Goal: Task Accomplishment & Management: Use online tool/utility

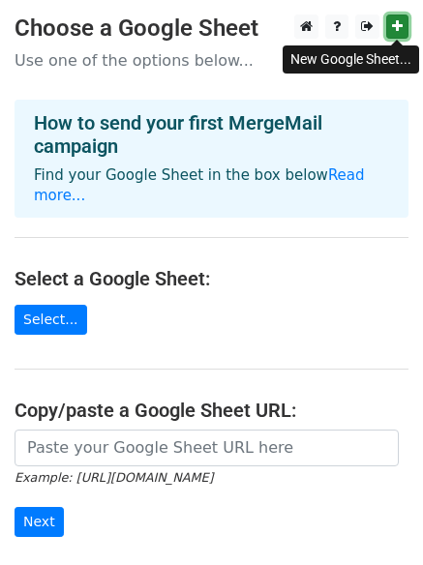
click at [395, 25] on icon at bounding box center [397, 26] width 11 height 14
click at [394, 25] on icon at bounding box center [397, 26] width 11 height 14
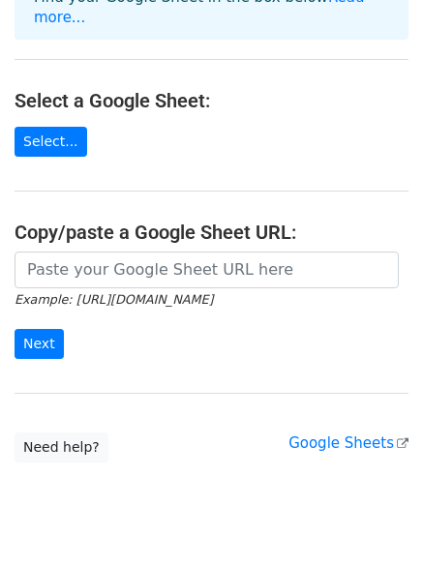
scroll to position [193, 0]
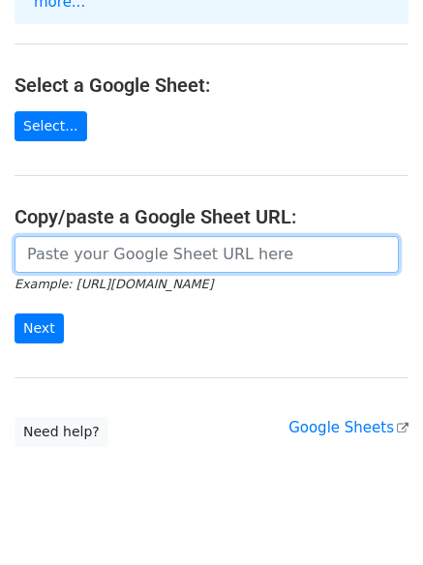
click at [94, 236] on input "url" at bounding box center [207, 254] width 384 height 37
paste input "uni@gmail.com collaboration@admin.ox.ac.uk davidm@ha.com peter@offmarketpropert…"
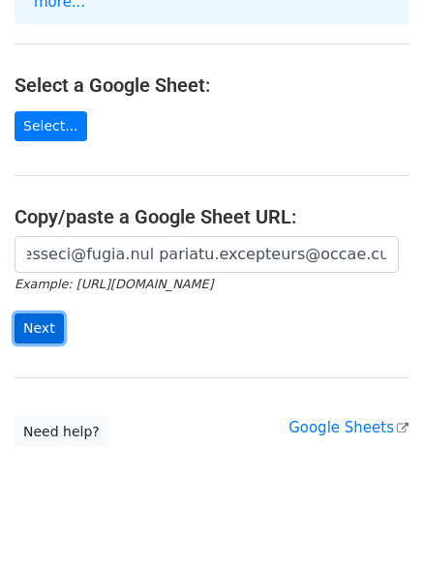
scroll to position [0, 0]
click at [53, 313] on input "Next" at bounding box center [39, 328] width 49 height 30
click at [36, 313] on input "Next" at bounding box center [39, 328] width 49 height 30
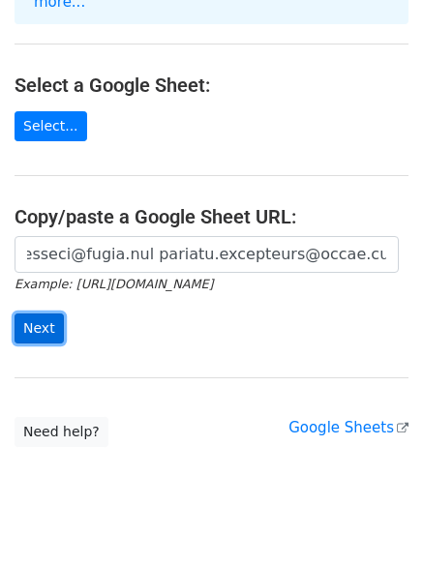
scroll to position [0, 9708]
click at [36, 313] on input "Next" at bounding box center [39, 328] width 49 height 30
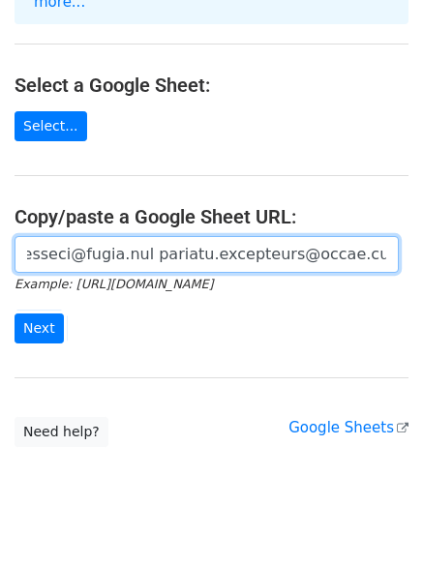
click at [65, 236] on input "url" at bounding box center [207, 254] width 384 height 37
click at [103, 236] on input "url" at bounding box center [207, 254] width 384 height 37
paste input "uni@gmail.com collaboration@admin.ox.ac.uk davidm@ha.com peter@offmarketpropert…"
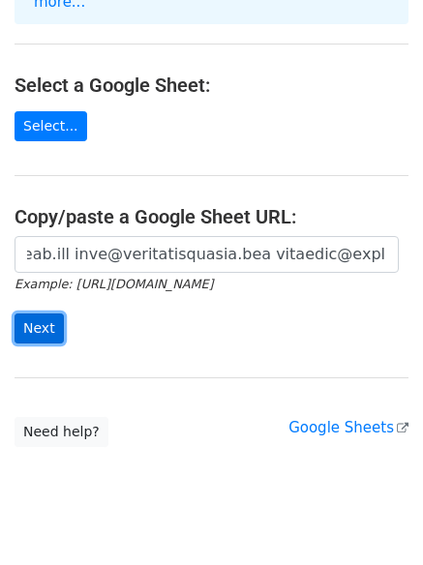
scroll to position [0, 0]
click at [45, 313] on input "Next" at bounding box center [39, 328] width 49 height 30
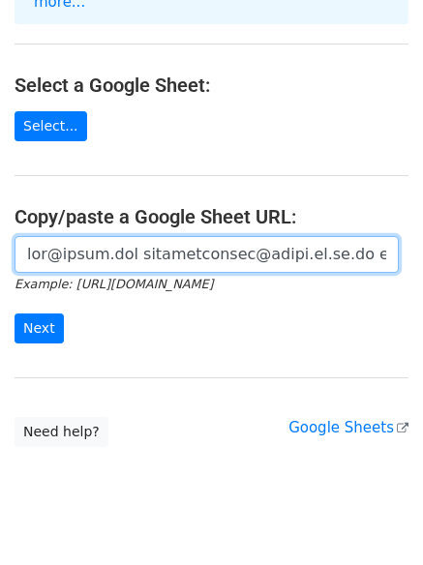
click at [103, 236] on input "url" at bounding box center [207, 254] width 384 height 37
drag, startPoint x: 16, startPoint y: 241, endPoint x: 379, endPoint y: 266, distance: 363.5
click at [395, 236] on input "url" at bounding box center [207, 254] width 384 height 37
paste input "url"
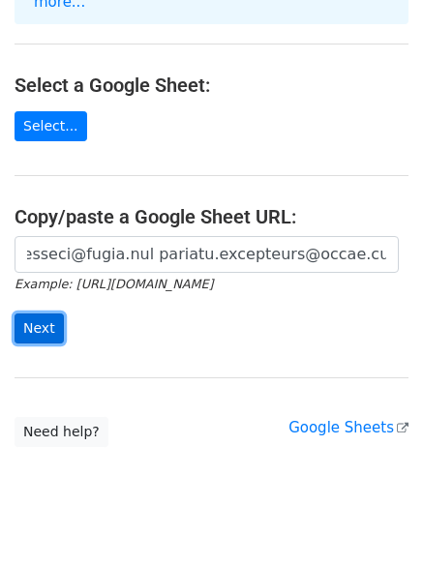
scroll to position [0, 0]
click at [28, 313] on input "Next" at bounding box center [39, 328] width 49 height 30
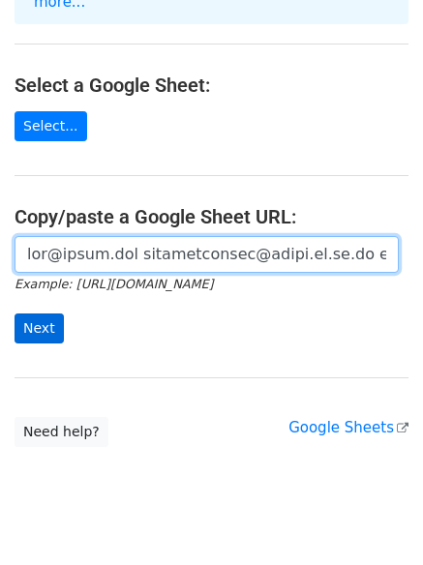
scroll to position [0, 9708]
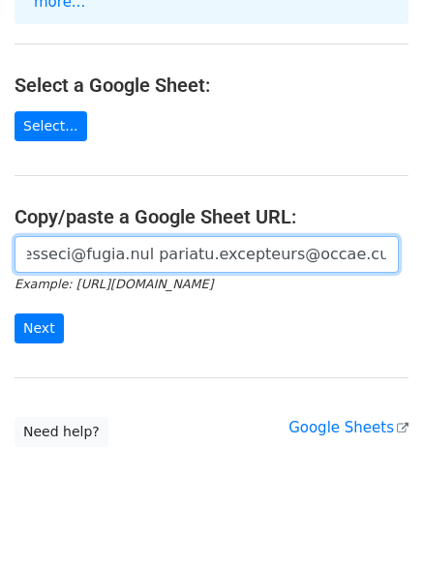
click at [54, 236] on input "url" at bounding box center [207, 254] width 384 height 37
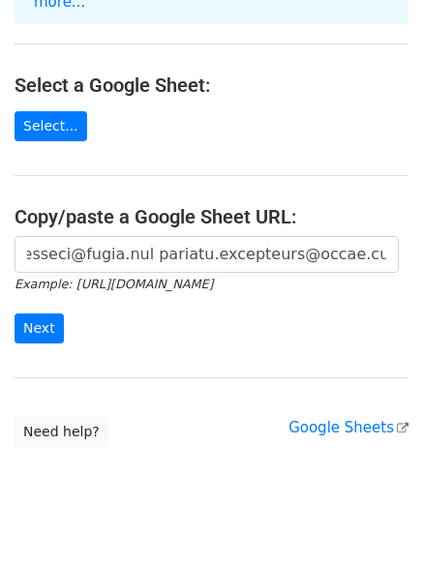
scroll to position [0, 0]
click at [195, 282] on form "Example: https://docs.google.com/spreadsheets/d/abc/edit Next" at bounding box center [212, 290] width 394 height 108
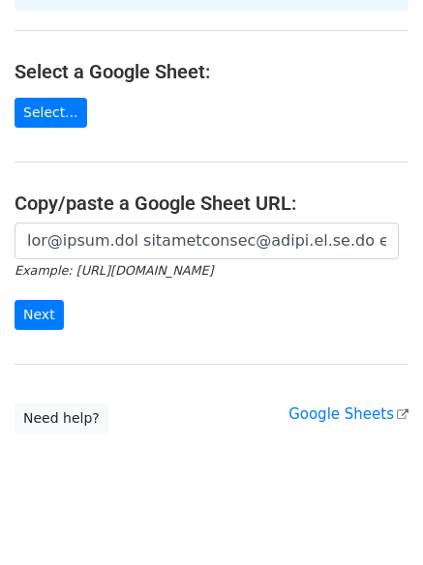
scroll to position [210, 0]
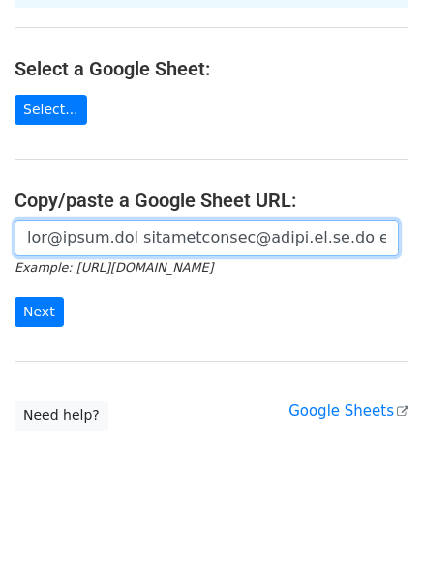
click at [220, 227] on input "url" at bounding box center [207, 238] width 384 height 37
paste input "uni@gmail.com collaboration@admin.ox.ac.uk davidm@ha.com peter@offmarketpropert…"
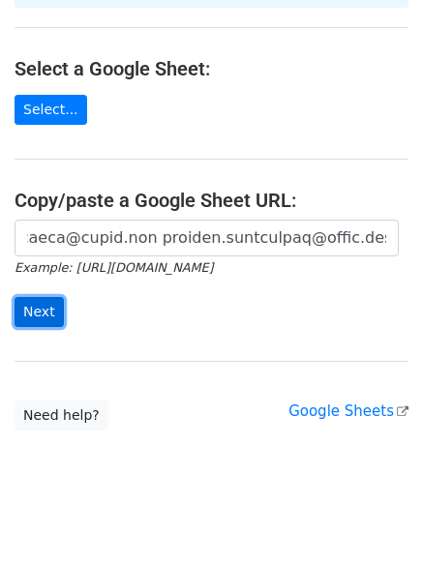
scroll to position [0, 0]
click at [17, 297] on input "Next" at bounding box center [39, 312] width 49 height 30
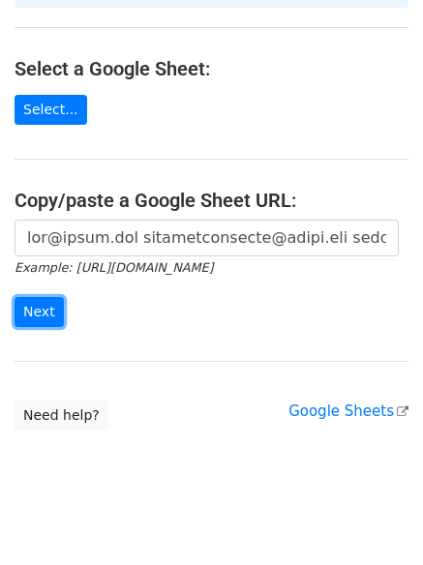
drag, startPoint x: 36, startPoint y: 295, endPoint x: 76, endPoint y: 293, distance: 40.7
click at [76, 293] on form "Example: https://docs.google.com/spreadsheets/d/abc/edit Next" at bounding box center [212, 274] width 394 height 108
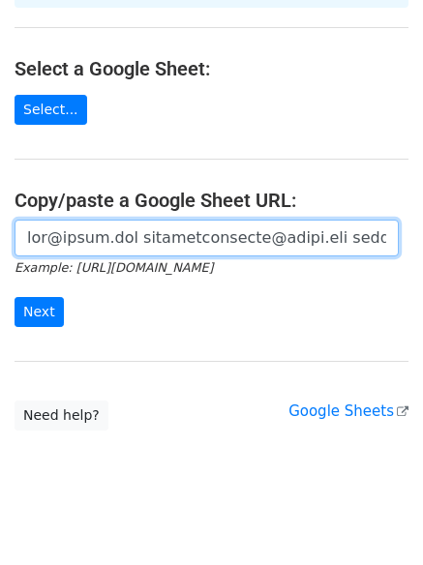
click at [240, 220] on input "url" at bounding box center [207, 238] width 384 height 37
drag, startPoint x: 385, startPoint y: 218, endPoint x: 0, endPoint y: 227, distance: 385.0
click at [1, 220] on div "Example: https://docs.google.com/spreadsheets/d/abc/edit Next" at bounding box center [211, 284] width 423 height 128
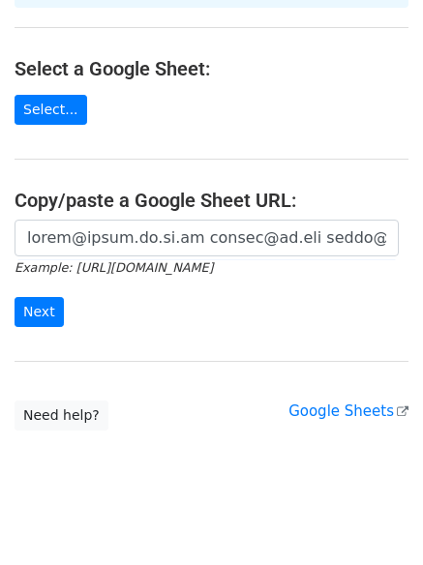
drag, startPoint x: 139, startPoint y: 231, endPoint x: 251, endPoint y: 249, distance: 113.7
click at [258, 249] on div "Example: https://docs.google.com/spreadsheets/d/abc/edit Next" at bounding box center [211, 284] width 423 height 128
click at [236, 318] on div "Example: https://docs.google.com/spreadsheets/d/abc/edit Next" at bounding box center [211, 284] width 423 height 128
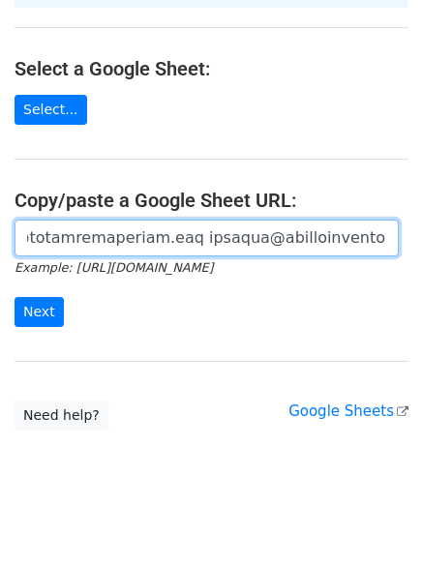
scroll to position [0, 19418]
drag, startPoint x: 22, startPoint y: 212, endPoint x: 359, endPoint y: 255, distance: 339.3
click at [366, 250] on form "Example: https://docs.google.com/spreadsheets/d/abc/edit Next" at bounding box center [212, 274] width 394 height 108
type input ".uk"
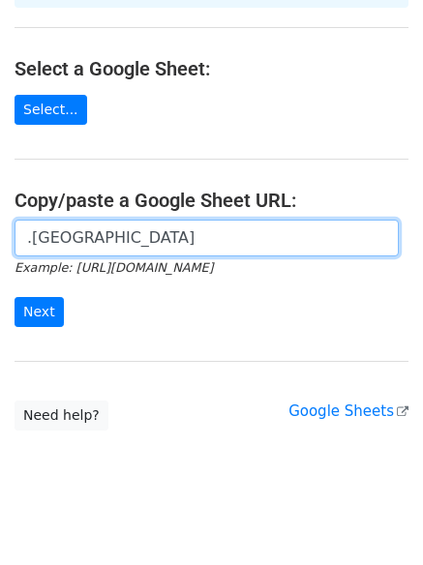
scroll to position [0, 0]
drag, startPoint x: 53, startPoint y: 219, endPoint x: 44, endPoint y: 224, distance: 11.3
click at [44, 224] on input ".uk" at bounding box center [207, 238] width 384 height 37
click at [29, 228] on input ".uk" at bounding box center [207, 238] width 384 height 37
drag, startPoint x: 33, startPoint y: 219, endPoint x: 71, endPoint y: 219, distance: 37.7
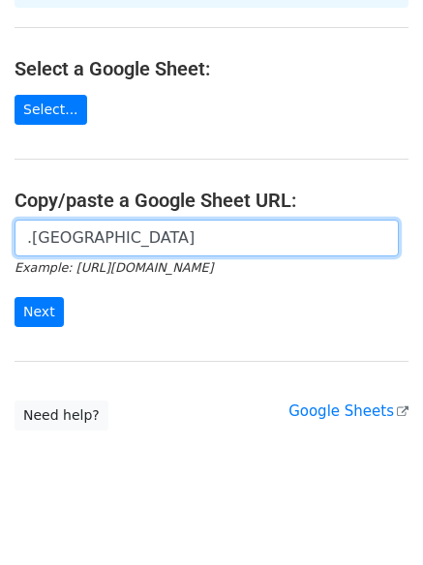
click at [71, 220] on input ".uk" at bounding box center [207, 238] width 384 height 37
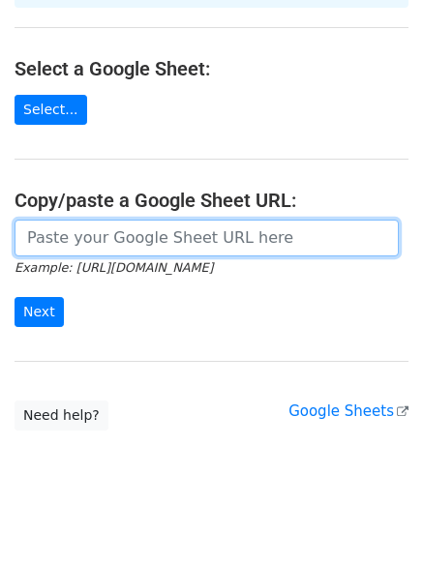
paste input "https://docs.google.com/spreadsheets/d/1Dfw3Mh1JScbNAaE8RAM_a1nAaFDcr8-Kc-re7pl…"
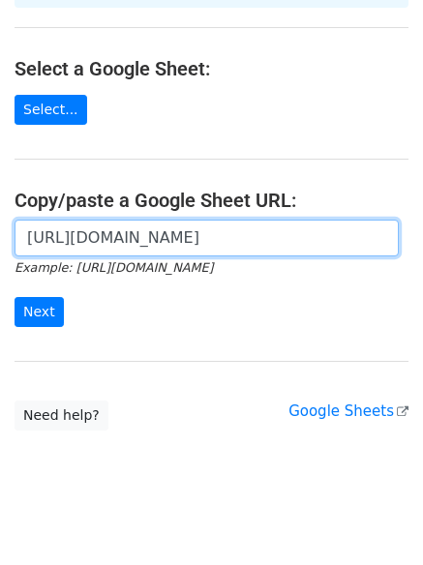
scroll to position [0, 426]
type input "https://docs.google.com/spreadsheets/d/1Dfw3Mh1JScbNAaE8RAM_a1nAaFDcr8-Kc-re7pl…"
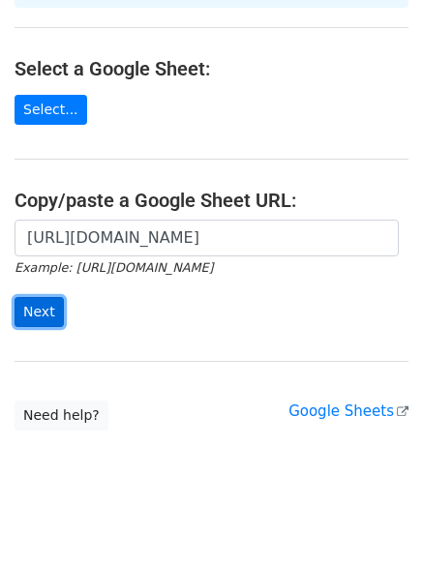
scroll to position [0, 0]
click at [37, 297] on input "Next" at bounding box center [39, 312] width 49 height 30
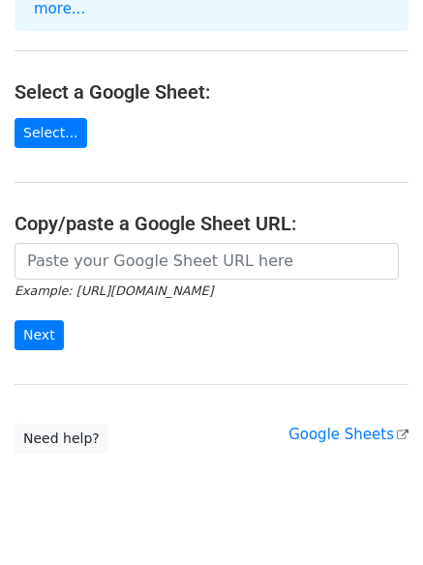
scroll to position [193, 0]
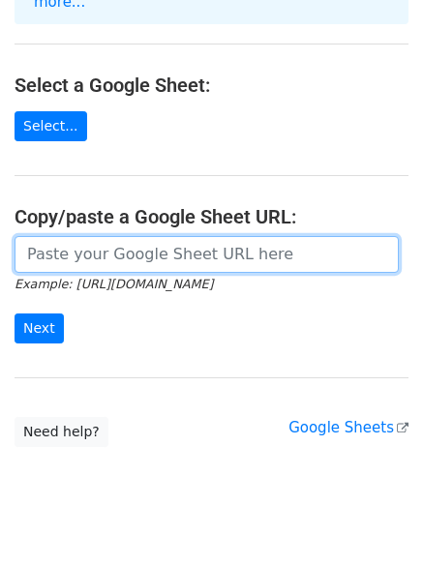
click at [96, 236] on input "url" at bounding box center [207, 254] width 384 height 37
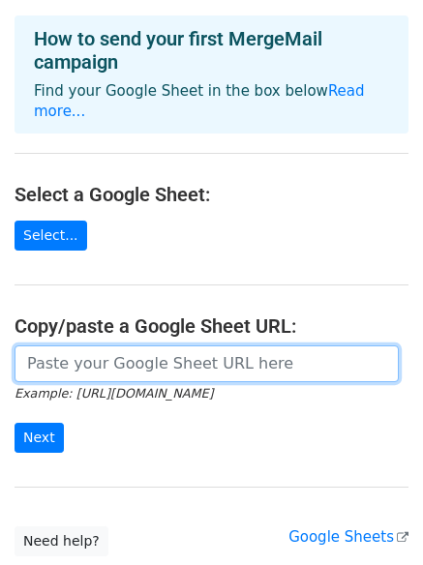
scroll to position [0, 0]
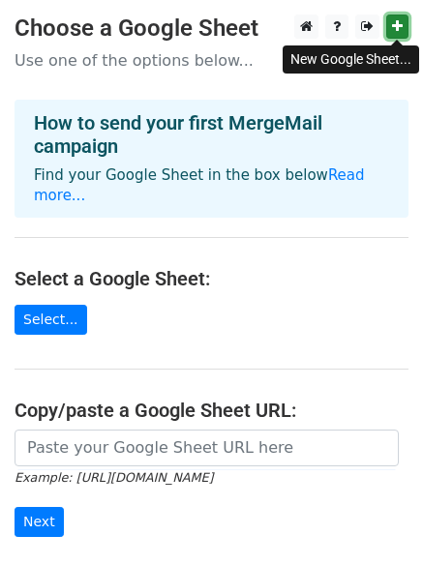
click at [392, 21] on icon at bounding box center [397, 26] width 11 height 14
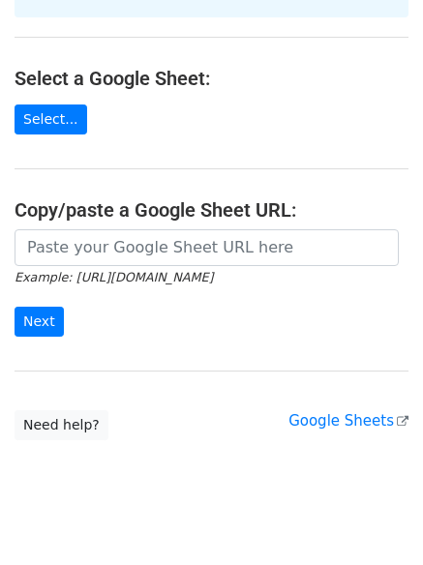
scroll to position [210, 0]
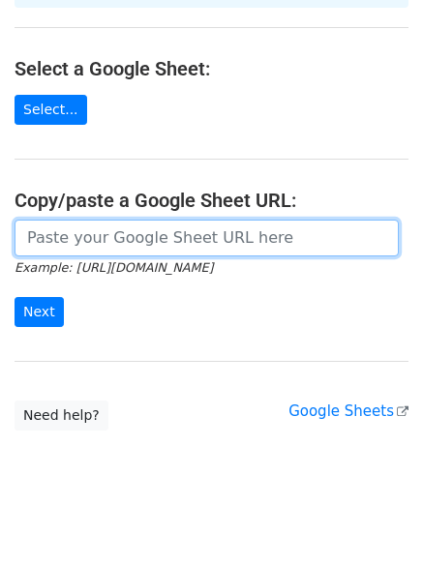
click at [98, 220] on input "url" at bounding box center [207, 238] width 384 height 37
paste input "https://docs.google.com/spreadsheets/d/1SrmmPPQlMsYJ5D0uUCan0xl4wmticfR3-hfVEUo…"
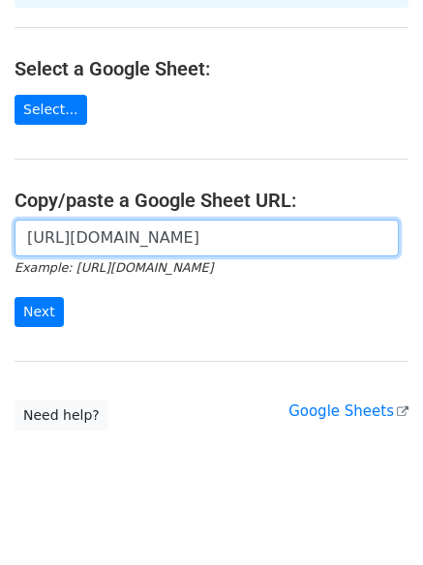
scroll to position [0, 423]
type input "https://docs.google.com/spreadsheets/d/1SrmmPPQlMsYJ5D0uUCan0xl4wmticfR3-hfVEUo…"
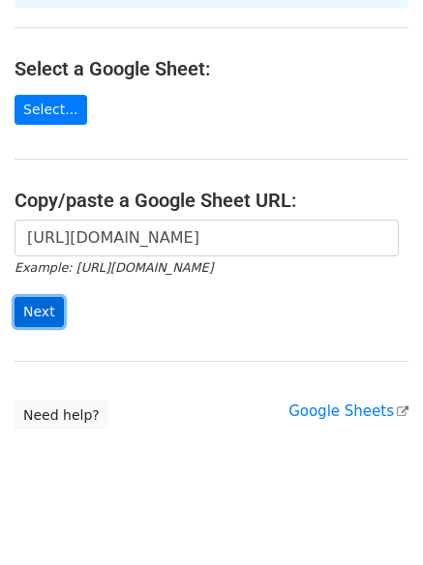
scroll to position [0, 0]
click at [26, 297] on input "Next" at bounding box center [39, 312] width 49 height 30
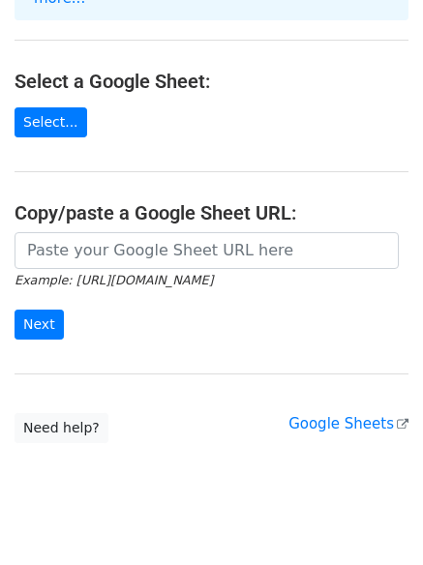
scroll to position [210, 0]
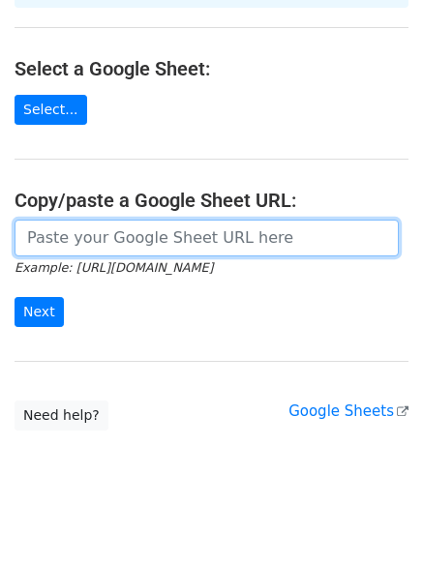
click at [86, 220] on input "url" at bounding box center [207, 238] width 384 height 37
paste input "https://docs.google.com/spreadsheets/d/1SrmmPPQlMsYJ5D0uUCan0xl4wmticfR3-hfVEUo…"
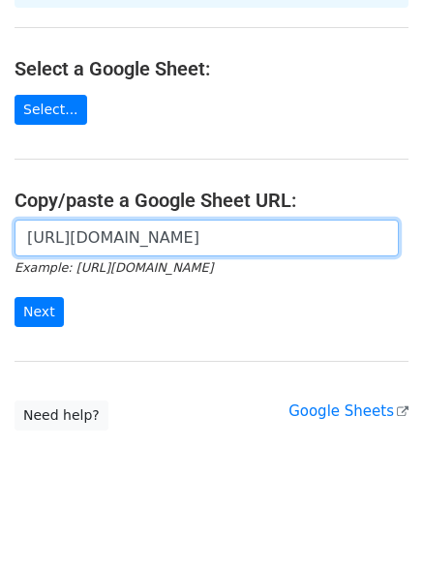
scroll to position [0, 423]
type input "https://docs.google.com/spreadsheets/d/1SrmmPPQlMsYJ5D0uUCan0xl4wmticfR3-hfVEUo…"
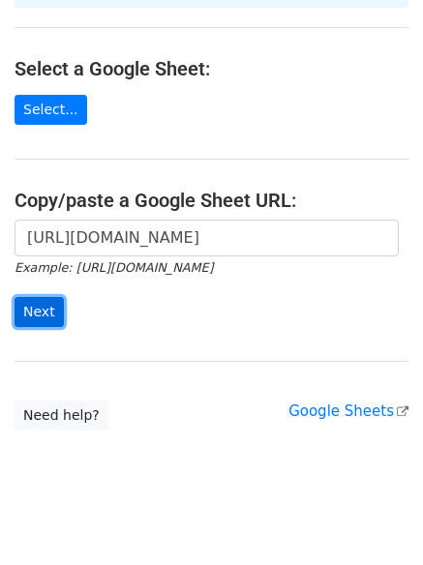
scroll to position [0, 0]
click at [33, 297] on input "Next" at bounding box center [39, 312] width 49 height 30
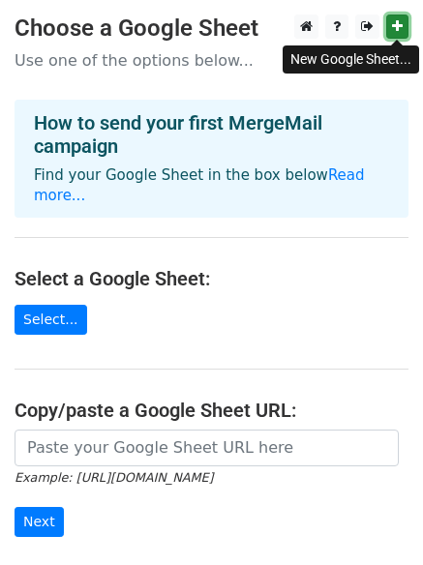
click at [395, 29] on icon at bounding box center [397, 26] width 11 height 14
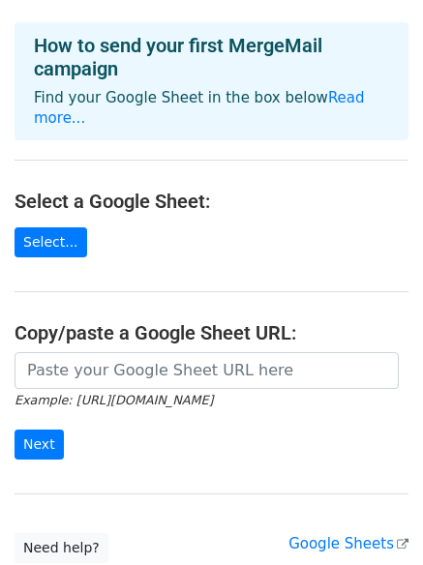
scroll to position [210, 0]
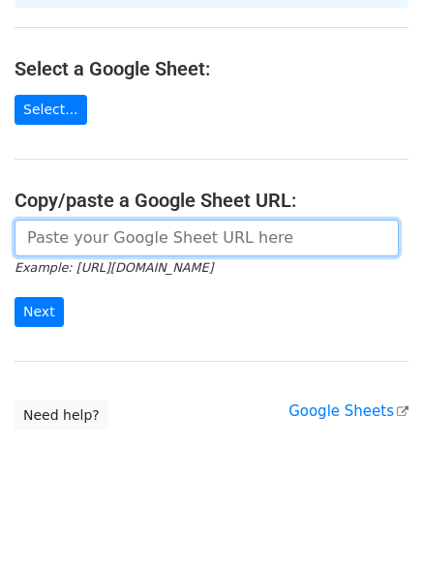
click at [110, 220] on input "url" at bounding box center [207, 238] width 384 height 37
paste input "https://docs.google.com/spreadsheets/d/1-Hmwe-YNV8jbsYIQR2X3Ci2TinOcUxOlE3CXRzB…"
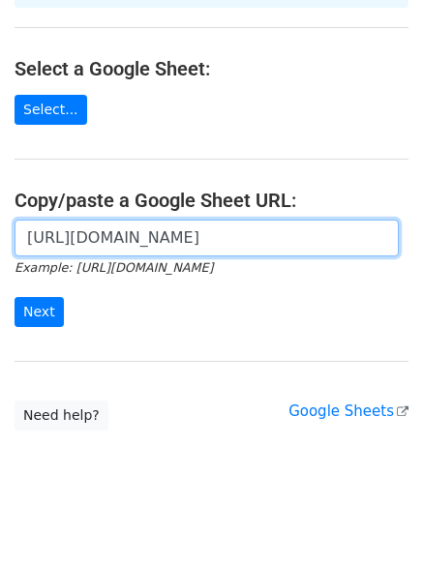
scroll to position [0, 429]
type input "https://docs.google.com/spreadsheets/d/1-Hmwe-YNV8jbsYIQR2X3Ci2TinOcUxOlE3CXRzB…"
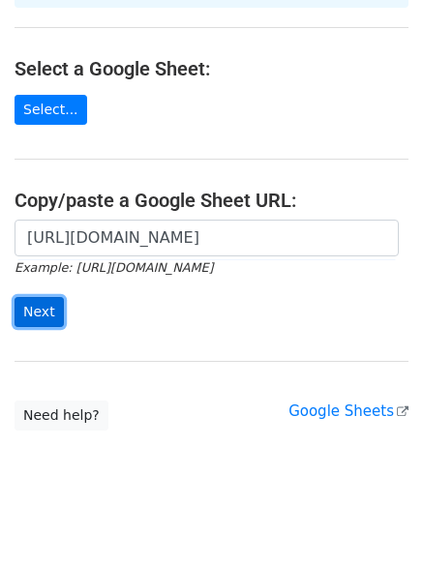
scroll to position [0, 0]
click at [32, 297] on input "Next" at bounding box center [39, 312] width 49 height 30
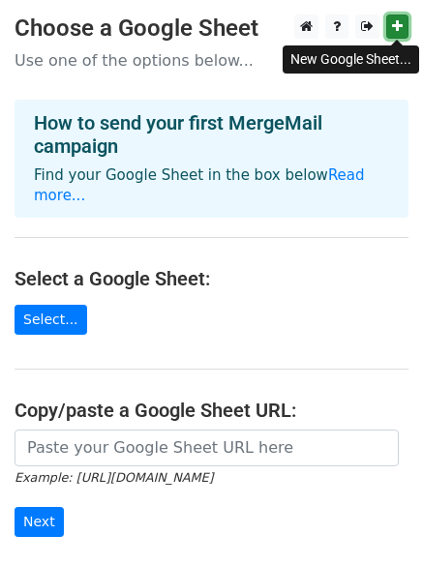
click at [394, 28] on icon at bounding box center [397, 26] width 11 height 14
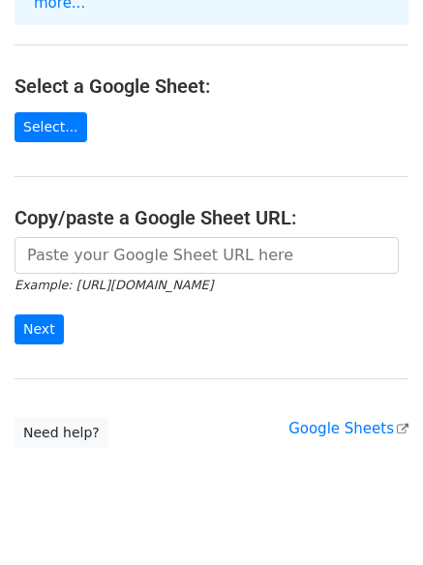
scroll to position [210, 0]
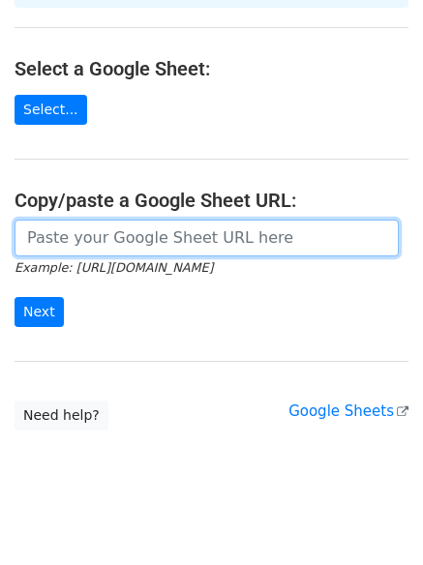
click at [90, 220] on input "url" at bounding box center [207, 238] width 384 height 37
paste input "https://docs.google.com/spreadsheets/d/1SKiXCKql-_2XWKIPRO1mtkj4RQQ35qCcte8NUZl…"
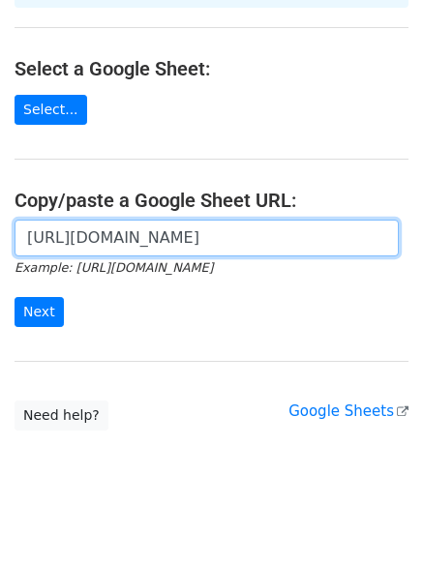
scroll to position [0, 419]
type input "https://docs.google.com/spreadsheets/d/1SKiXCKql-_2XWKIPRO1mtkj4RQQ35qCcte8NUZl…"
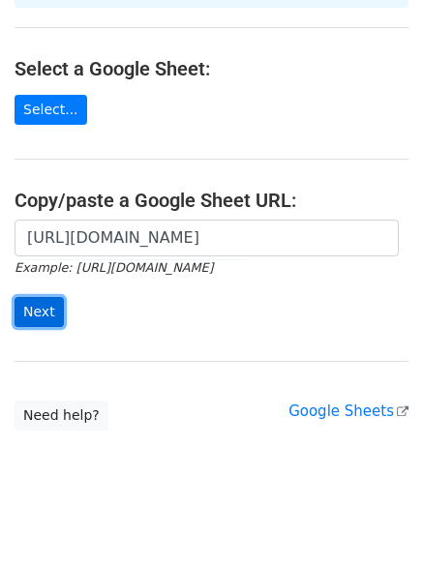
scroll to position [0, 0]
click at [33, 297] on input "Next" at bounding box center [39, 312] width 49 height 30
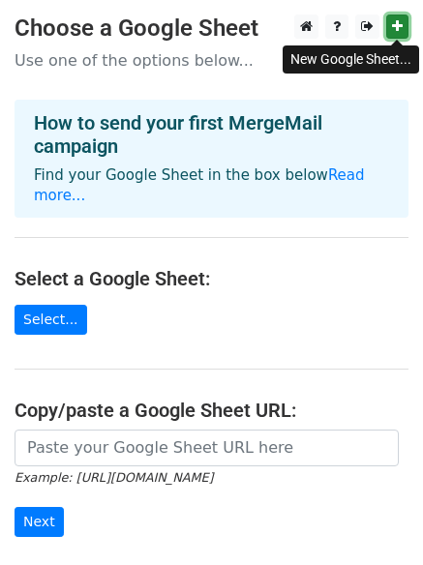
click at [402, 26] on link at bounding box center [397, 27] width 22 height 24
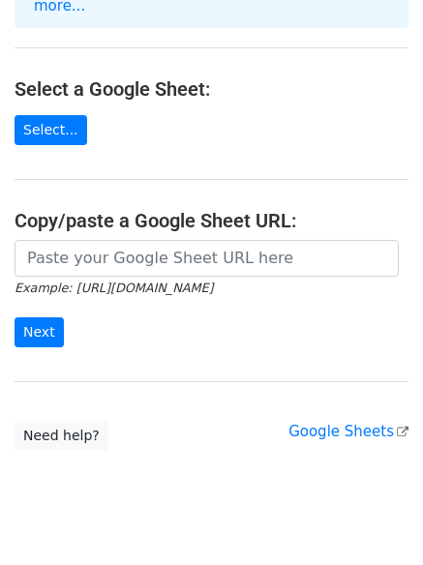
scroll to position [193, 0]
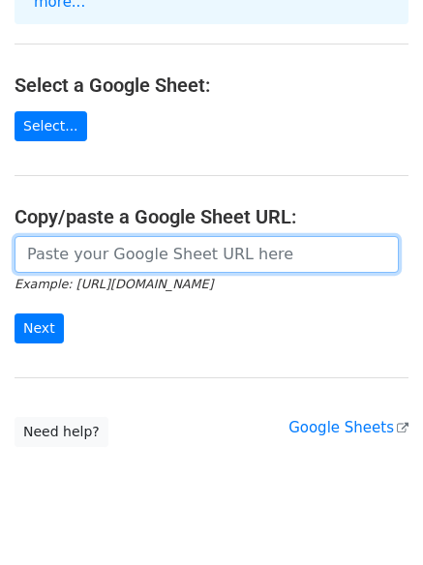
click at [123, 236] on input "url" at bounding box center [207, 254] width 384 height 37
paste input "https://docs.google.com/spreadsheets/d/1DFty1Z5A44dWfRg3pLQCQgg-hfxq4AqS-0DXxCS…"
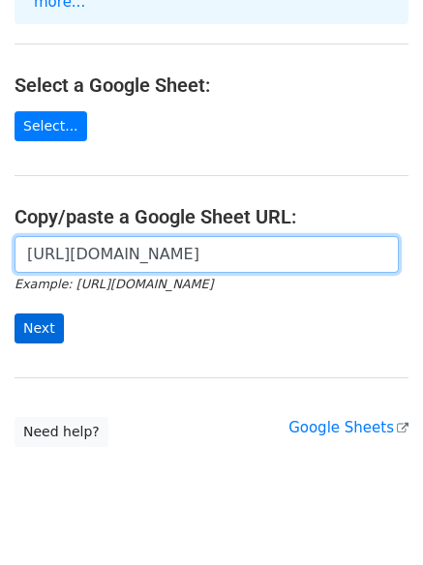
type input "https://docs.google.com/spreadsheets/d/1DFty1Z5A44dWfRg3pLQCQgg-hfxq4AqS-0DXxCS…"
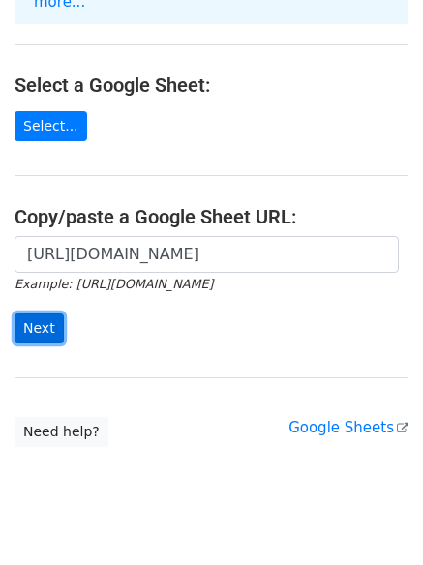
scroll to position [0, 0]
click at [35, 313] on input "Next" at bounding box center [39, 328] width 49 height 30
